Goal: Check status: Check status

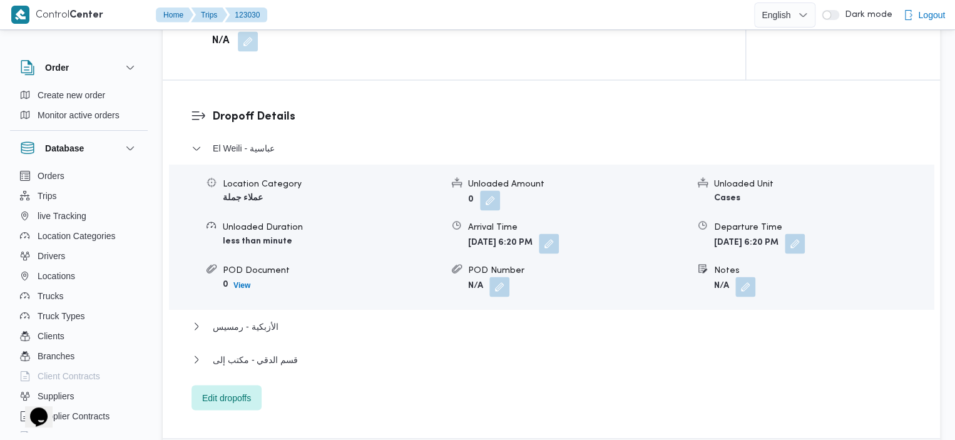
scroll to position [1053, 0]
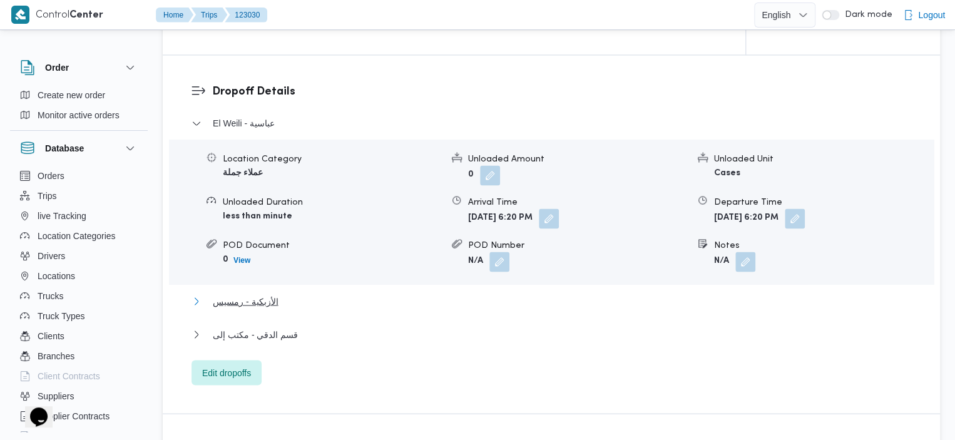
click at [264, 294] on span "الأزبكية - رمسيس" at bounding box center [245, 301] width 65 height 15
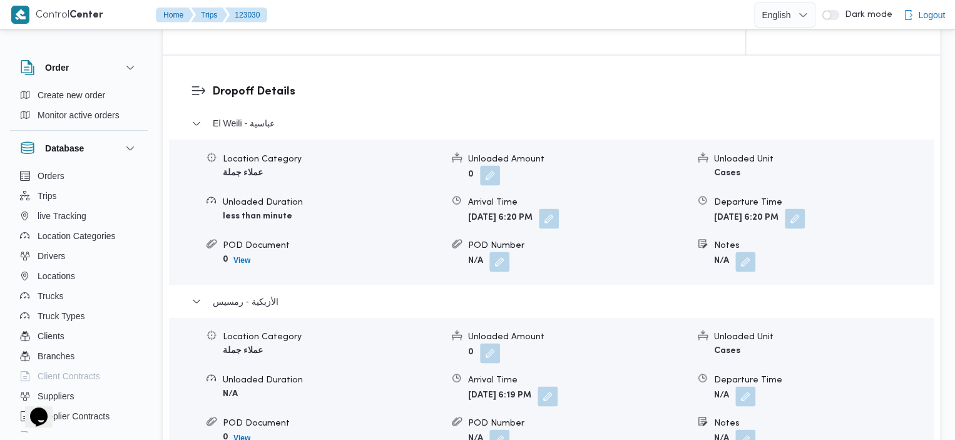
scroll to position [1438, 0]
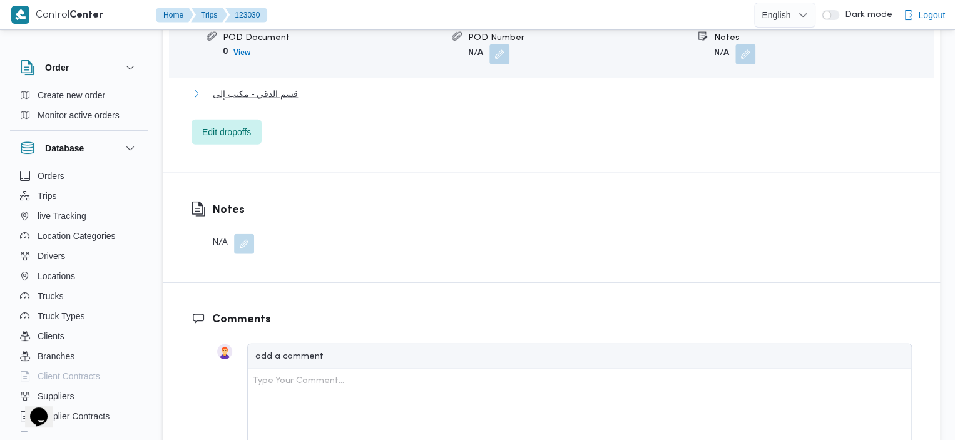
click at [257, 86] on span "قسم الدقي - مكتب إلى" at bounding box center [255, 93] width 85 height 15
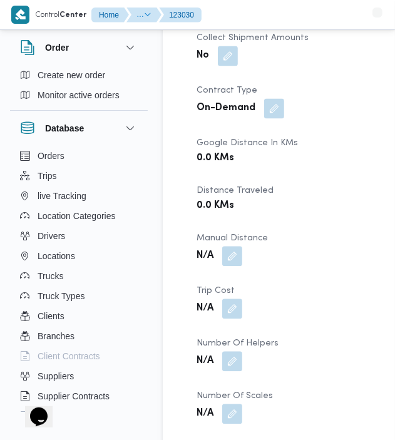
scroll to position [1068, 0]
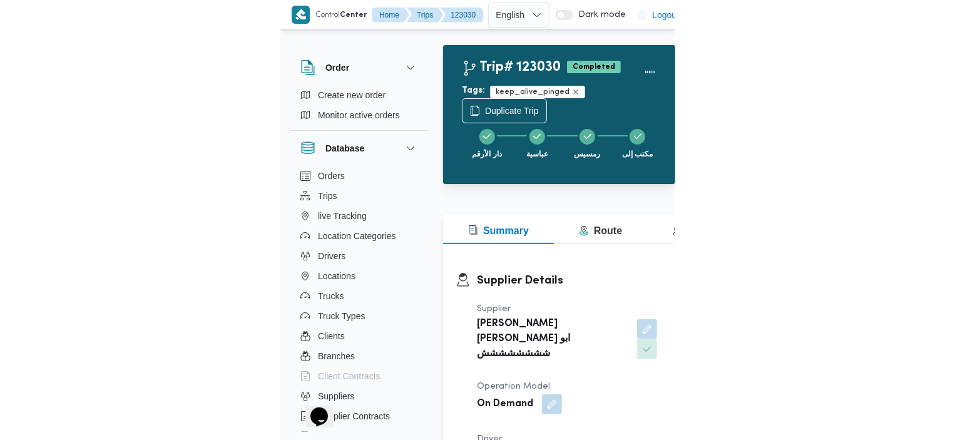
scroll to position [34, 0]
